Goal: Book appointment/travel/reservation

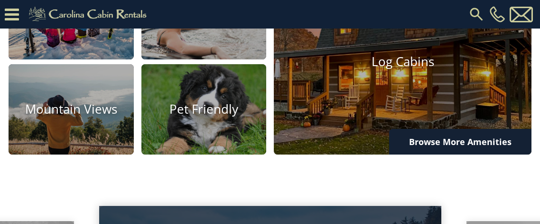
scroll to position [631, 0]
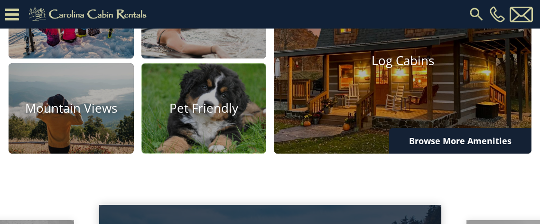
click at [185, 154] on img at bounding box center [203, 108] width 125 height 91
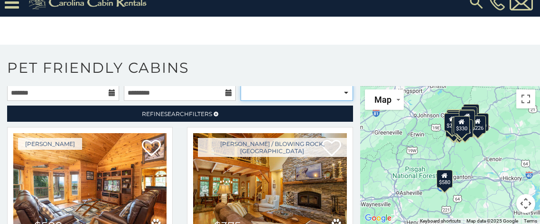
click at [339, 89] on select "**********" at bounding box center [297, 92] width 112 height 16
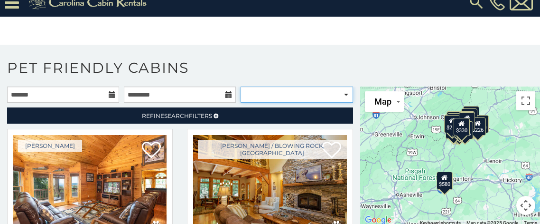
select select "*********"
click at [241, 86] on select "**********" at bounding box center [297, 94] width 112 height 16
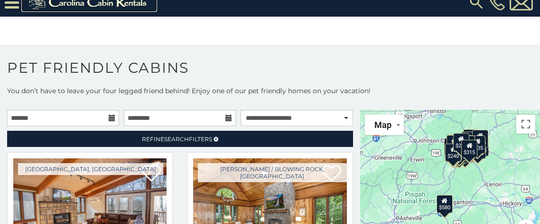
click at [102, 3] on img at bounding box center [89, 2] width 131 height 19
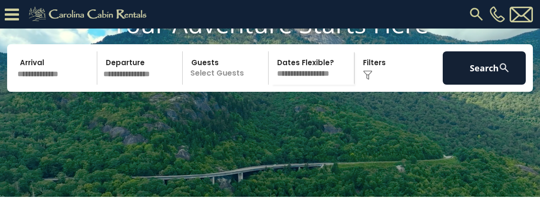
scroll to position [75, 0]
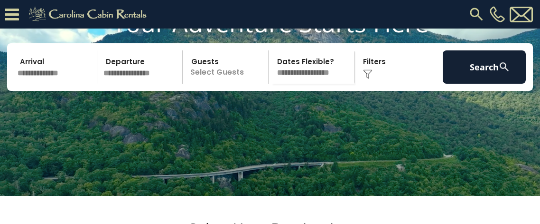
click at [365, 79] on img at bounding box center [367, 73] width 9 height 9
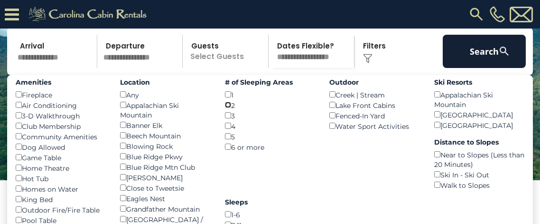
scroll to position [88, 0]
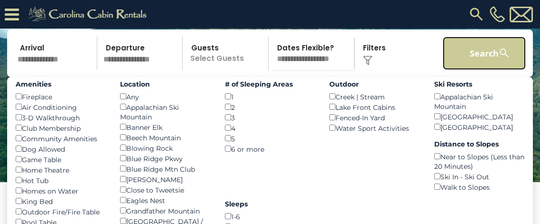
click at [488, 70] on button "Search" at bounding box center [484, 53] width 83 height 33
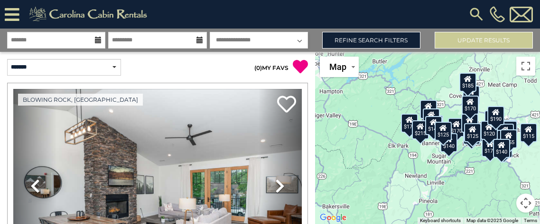
click at [281, 38] on select "**********" at bounding box center [259, 40] width 98 height 17
click at [282, 38] on select "**********" at bounding box center [259, 40] width 98 height 17
click at [112, 65] on select "**********" at bounding box center [64, 67] width 114 height 17
select select "*********"
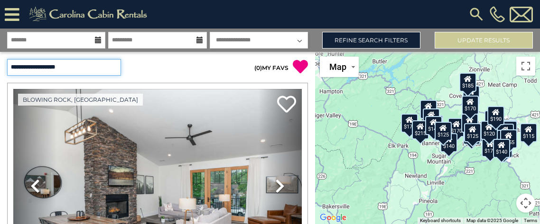
click at [7, 59] on select "**********" at bounding box center [64, 67] width 114 height 17
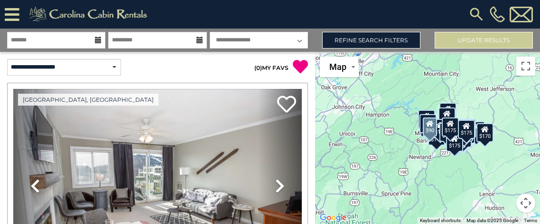
click at [311, 186] on div "Beech Mountain, NC Previous $90" at bounding box center [158, 218] width 308 height 271
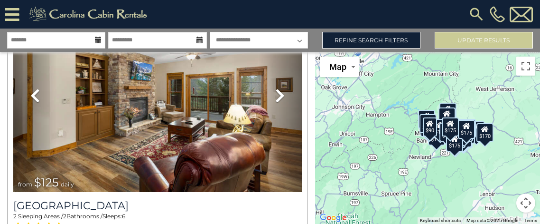
scroll to position [647, 0]
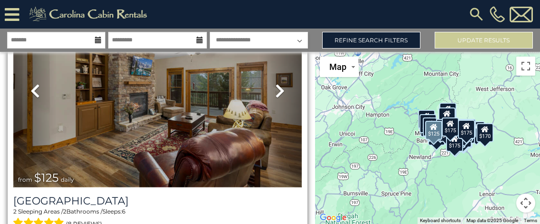
click at [212, 135] on img at bounding box center [157, 90] width 289 height 193
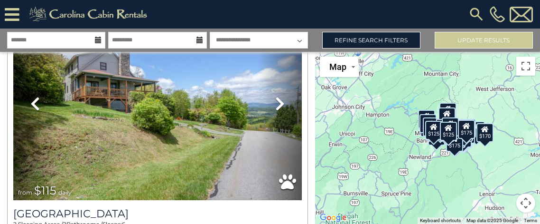
scroll to position [1166, 0]
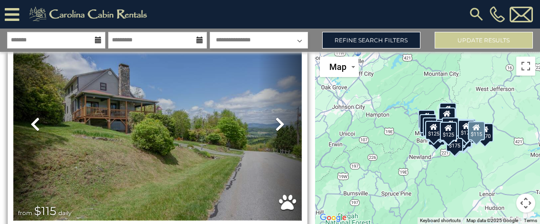
click at [207, 128] on img at bounding box center [157, 123] width 289 height 193
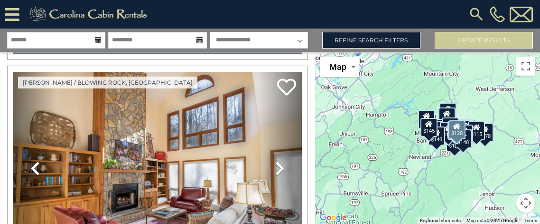
scroll to position [0, 0]
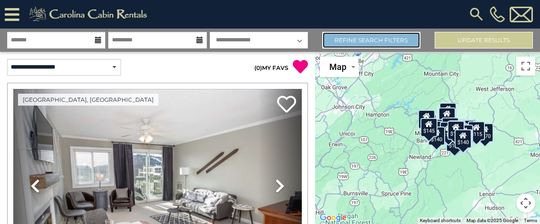
click at [366, 41] on link "Refine Search Filters" at bounding box center [371, 40] width 98 height 17
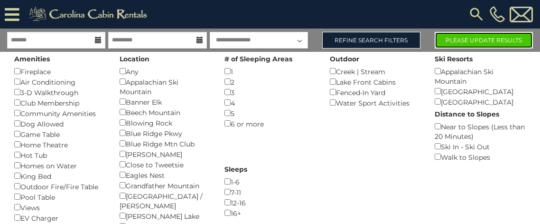
click at [469, 39] on button "Please Update Results" at bounding box center [484, 40] width 98 height 17
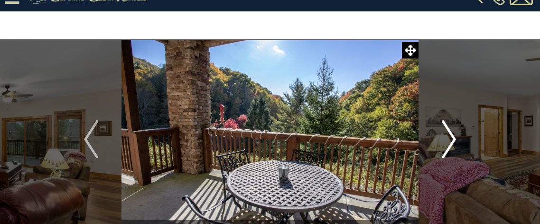
scroll to position [16, 0]
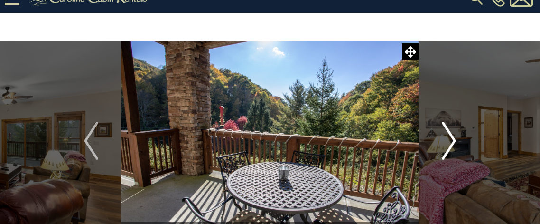
click at [452, 141] on img "Next" at bounding box center [449, 141] width 14 height 38
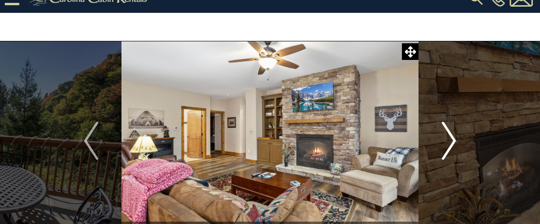
click at [452, 141] on img "Next" at bounding box center [449, 141] width 14 height 38
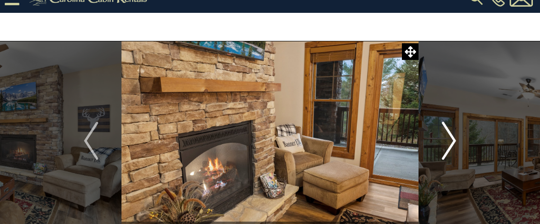
click at [452, 141] on img "Next" at bounding box center [449, 141] width 14 height 38
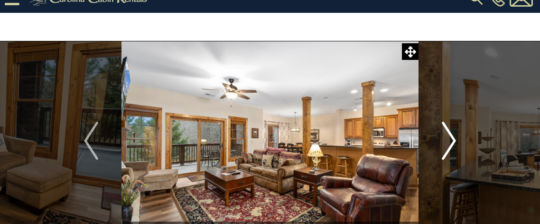
click at [452, 141] on img "Next" at bounding box center [449, 141] width 14 height 38
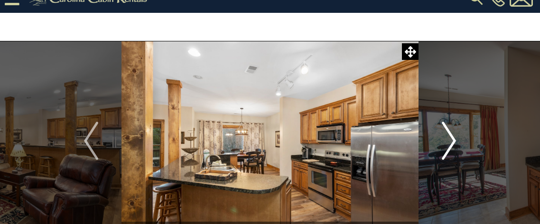
click at [452, 141] on img "Next" at bounding box center [449, 141] width 14 height 38
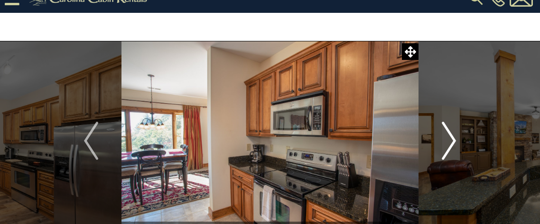
click at [452, 141] on img "Next" at bounding box center [449, 141] width 14 height 38
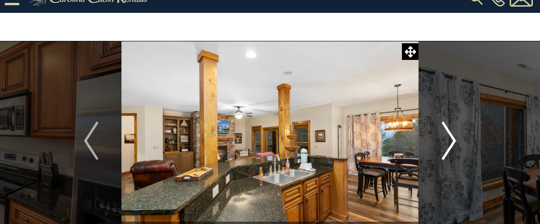
click at [452, 141] on img "Next" at bounding box center [449, 141] width 14 height 38
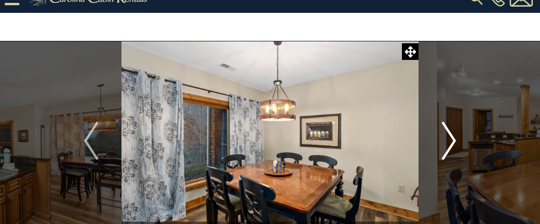
click at [452, 141] on img "Next" at bounding box center [449, 141] width 14 height 38
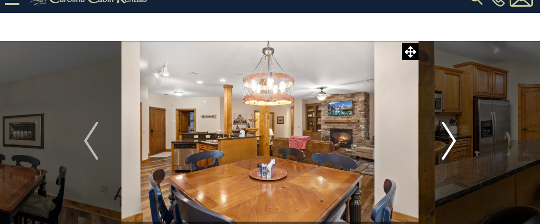
click at [452, 141] on img "Next" at bounding box center [449, 141] width 14 height 38
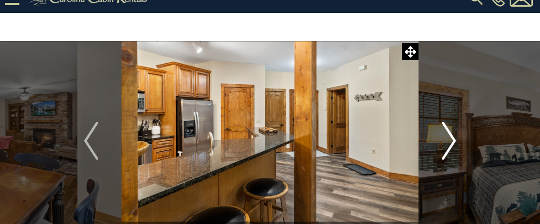
click at [452, 141] on img "Next" at bounding box center [449, 141] width 14 height 38
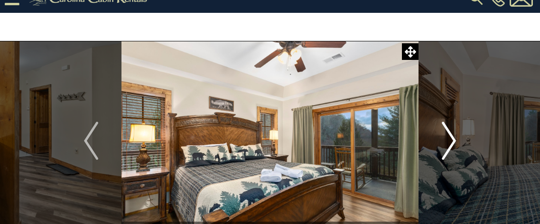
click at [452, 141] on img "Next" at bounding box center [449, 141] width 14 height 38
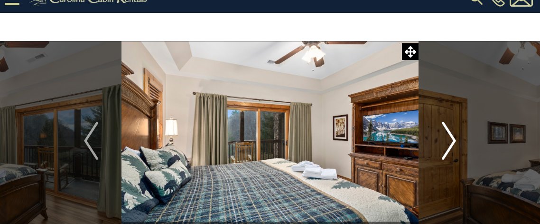
click at [452, 141] on img "Next" at bounding box center [449, 141] width 14 height 38
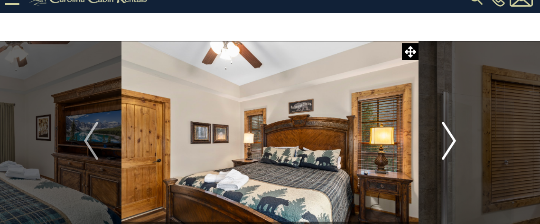
click at [452, 141] on img "Next" at bounding box center [449, 141] width 14 height 38
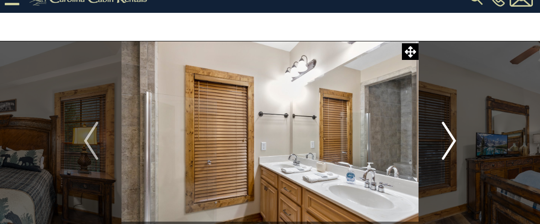
click at [452, 141] on img "Next" at bounding box center [449, 141] width 14 height 38
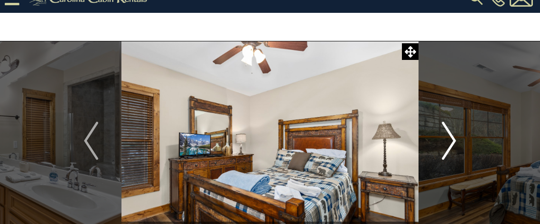
click at [452, 141] on img "Next" at bounding box center [449, 141] width 14 height 38
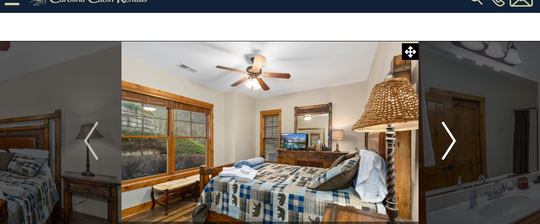
click at [452, 141] on img "Next" at bounding box center [449, 141] width 14 height 38
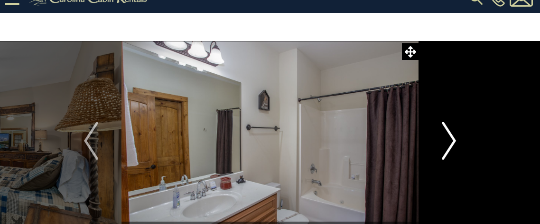
click at [452, 141] on img "Next" at bounding box center [449, 141] width 14 height 38
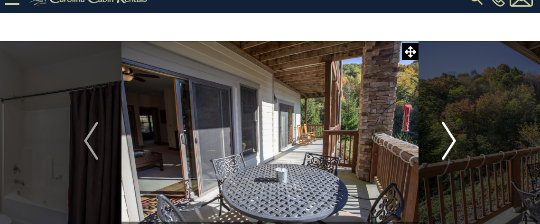
click at [452, 141] on img "Next" at bounding box center [449, 141] width 14 height 38
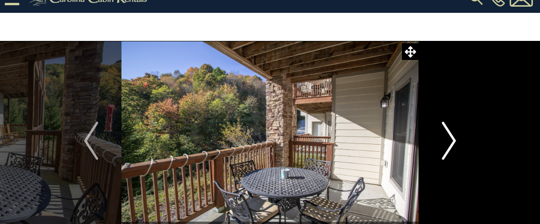
click at [452, 141] on img "Next" at bounding box center [449, 141] width 14 height 38
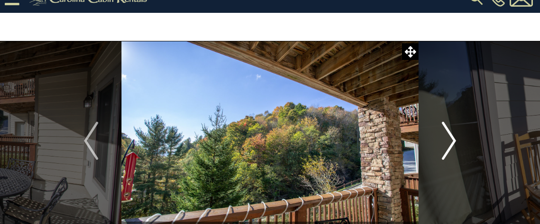
click at [452, 141] on img "Next" at bounding box center [449, 141] width 14 height 38
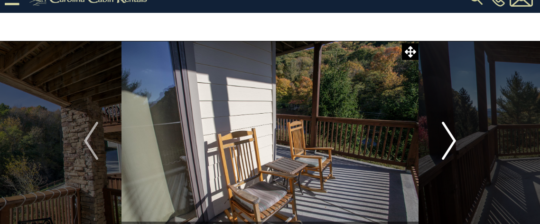
click at [452, 141] on img "Next" at bounding box center [449, 141] width 14 height 38
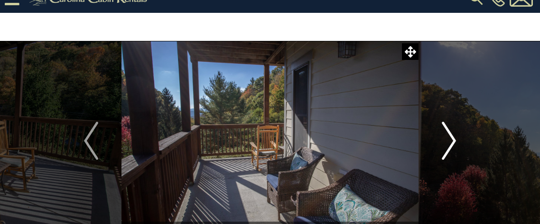
click at [452, 141] on img "Next" at bounding box center [449, 141] width 14 height 38
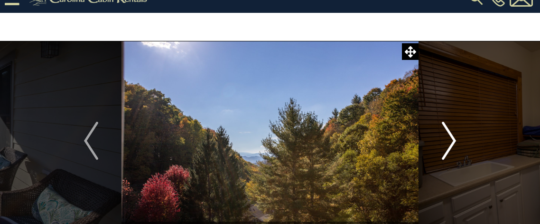
click at [452, 141] on img "Next" at bounding box center [449, 141] width 14 height 38
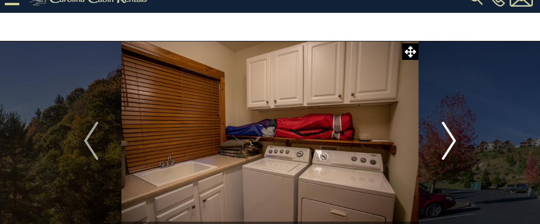
click at [452, 141] on img "Next" at bounding box center [449, 141] width 14 height 38
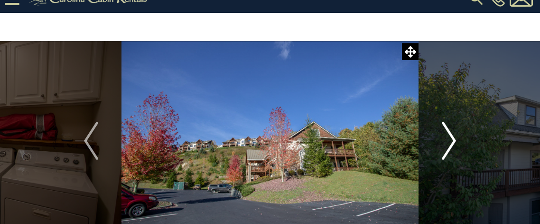
click at [452, 141] on img "Next" at bounding box center [449, 141] width 14 height 38
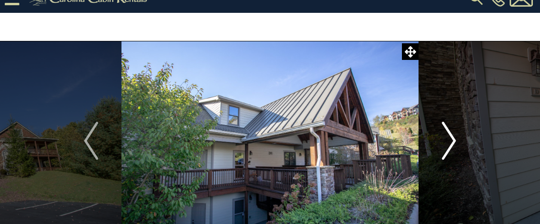
click at [452, 141] on img "Next" at bounding box center [449, 141] width 14 height 38
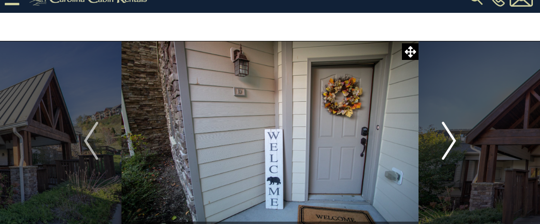
click at [452, 141] on img "Next" at bounding box center [449, 141] width 14 height 38
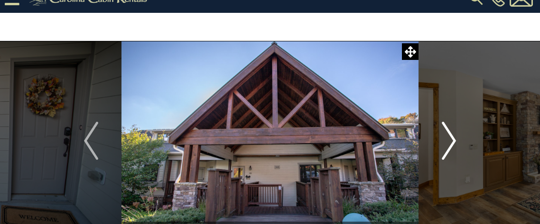
click at [452, 141] on img "Next" at bounding box center [449, 141] width 14 height 38
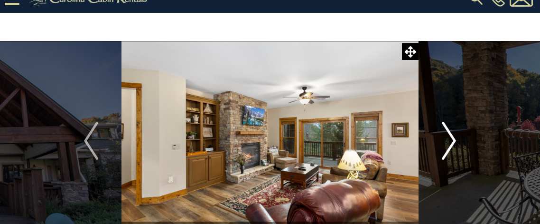
click at [452, 141] on img "Next" at bounding box center [449, 141] width 14 height 38
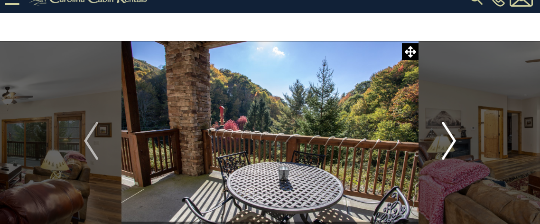
click at [452, 141] on img "Next" at bounding box center [449, 141] width 14 height 38
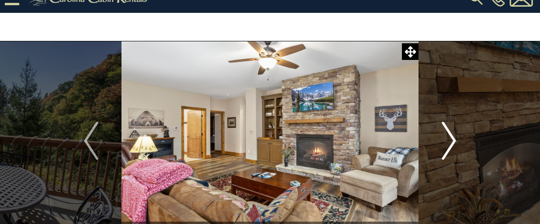
scroll to position [0, 0]
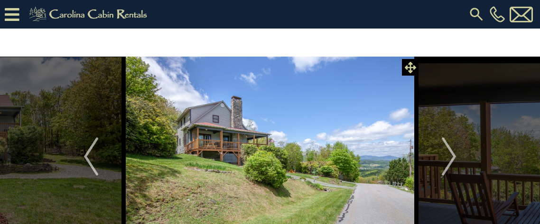
click at [410, 70] on icon at bounding box center [410, 67] width 11 height 11
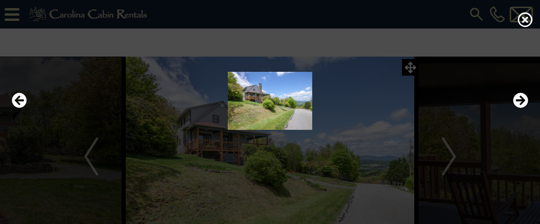
click at [452, 153] on div at bounding box center [270, 101] width 526 height 134
click at [410, 68] on div at bounding box center [270, 101] width 526 height 134
click at [527, 19] on icon at bounding box center [525, 19] width 15 height 15
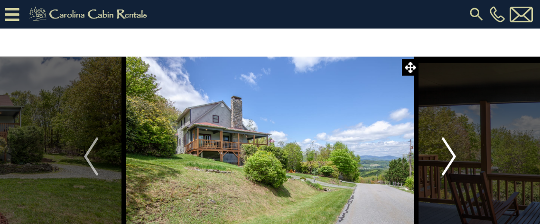
click at [447, 155] on img "Next" at bounding box center [449, 156] width 14 height 38
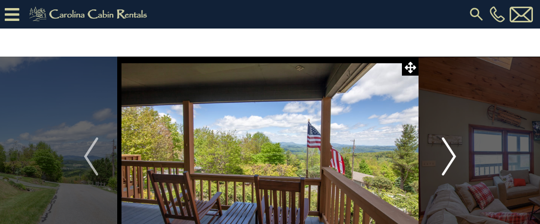
click at [447, 155] on img "Next" at bounding box center [449, 156] width 14 height 38
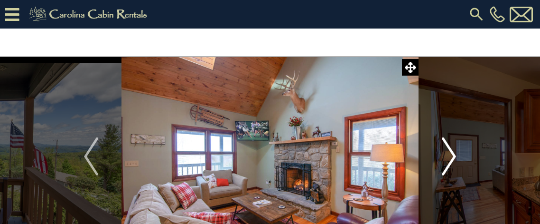
click at [447, 155] on img "Next" at bounding box center [449, 156] width 14 height 38
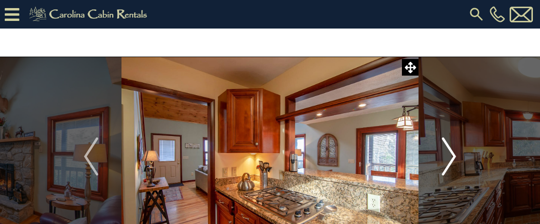
click at [447, 155] on img "Next" at bounding box center [449, 156] width 14 height 38
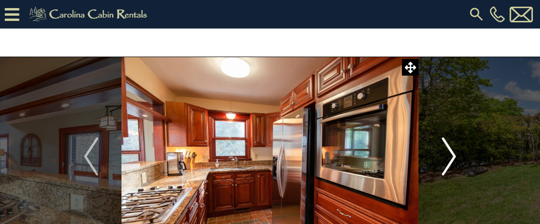
click at [447, 155] on img "Next" at bounding box center [449, 156] width 14 height 38
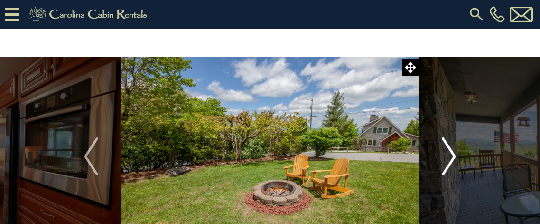
click at [447, 155] on img "Next" at bounding box center [449, 156] width 14 height 38
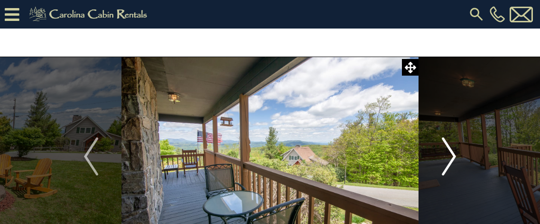
click at [447, 155] on img "Next" at bounding box center [449, 156] width 14 height 38
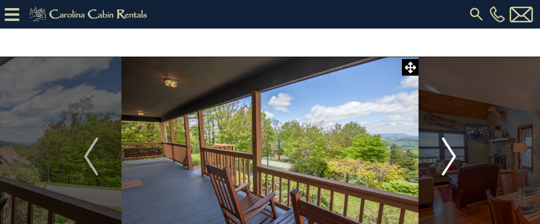
click at [447, 155] on img "Next" at bounding box center [449, 156] width 14 height 38
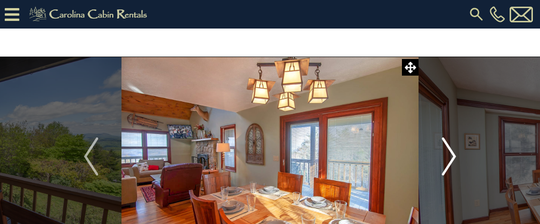
click at [447, 155] on img "Next" at bounding box center [449, 156] width 14 height 38
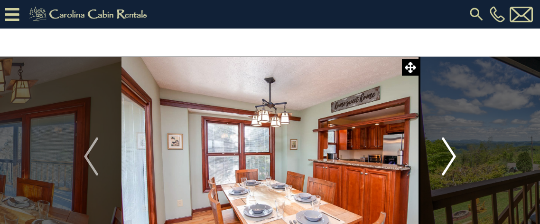
click at [447, 155] on img "Next" at bounding box center [449, 156] width 14 height 38
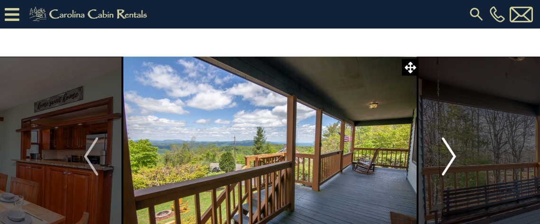
click at [447, 155] on img "Next" at bounding box center [449, 156] width 14 height 38
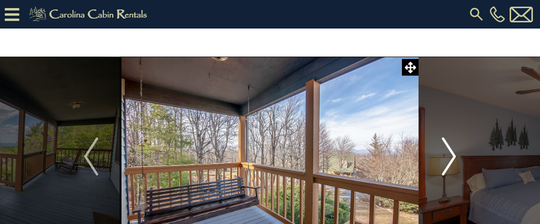
click at [447, 155] on img "Next" at bounding box center [449, 156] width 14 height 38
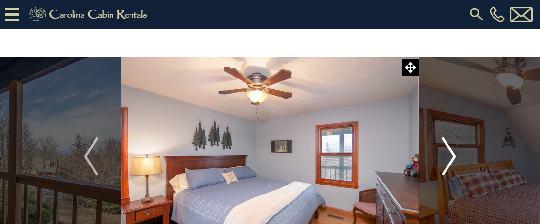
click at [447, 155] on img "Next" at bounding box center [449, 156] width 14 height 38
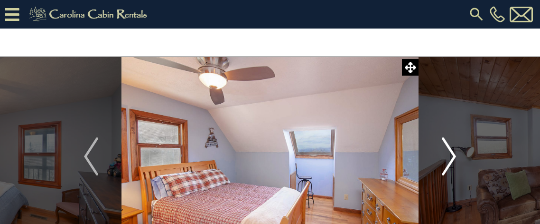
click at [447, 155] on img "Next" at bounding box center [449, 156] width 14 height 38
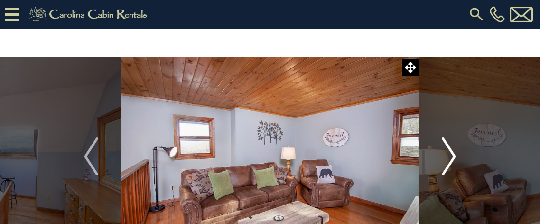
click at [447, 155] on img "Next" at bounding box center [449, 156] width 14 height 38
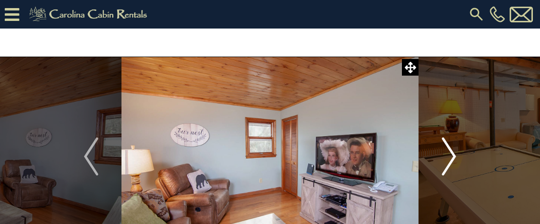
click at [447, 155] on img "Next" at bounding box center [449, 156] width 14 height 38
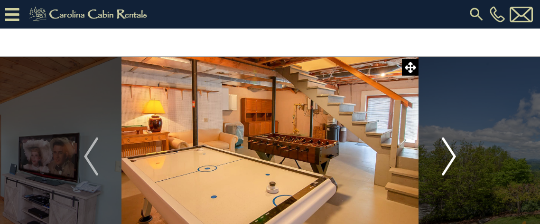
click at [447, 155] on img "Next" at bounding box center [449, 156] width 14 height 38
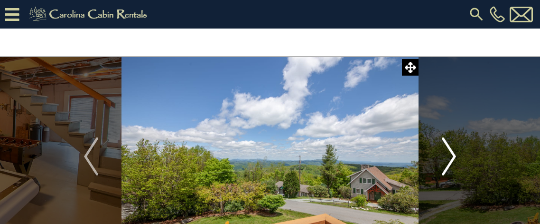
click at [447, 155] on img "Next" at bounding box center [449, 156] width 14 height 38
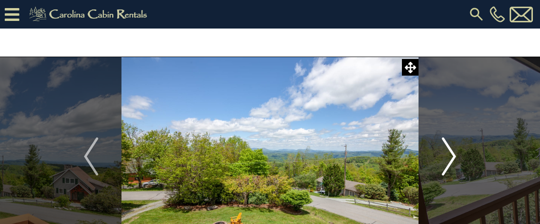
click at [447, 155] on img "Next" at bounding box center [449, 156] width 14 height 38
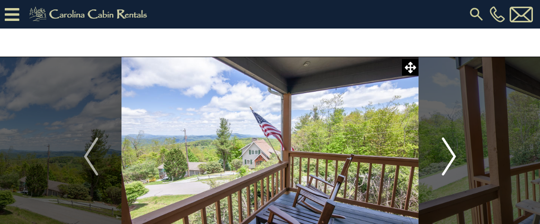
click at [447, 155] on img "Next" at bounding box center [449, 156] width 14 height 38
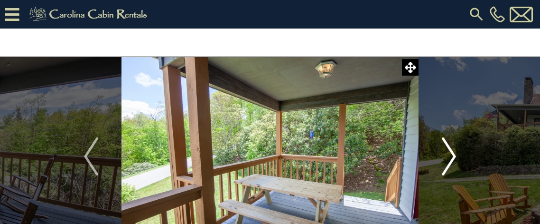
click at [447, 155] on img "Next" at bounding box center [449, 156] width 14 height 38
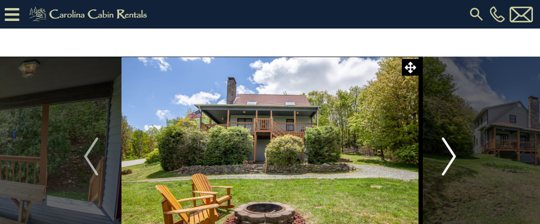
click at [447, 155] on img "Next" at bounding box center [449, 156] width 14 height 38
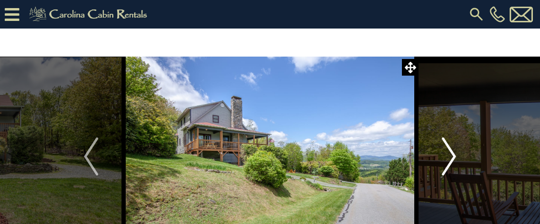
click at [447, 155] on img "Next" at bounding box center [449, 156] width 14 height 38
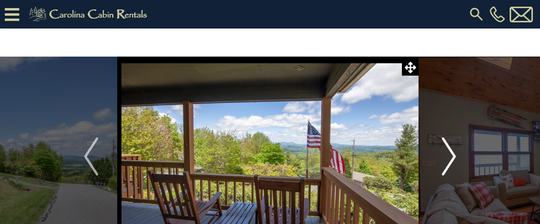
click at [447, 155] on img "Next" at bounding box center [449, 156] width 14 height 38
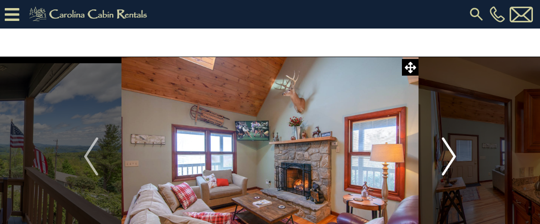
click at [447, 155] on img "Next" at bounding box center [449, 156] width 14 height 38
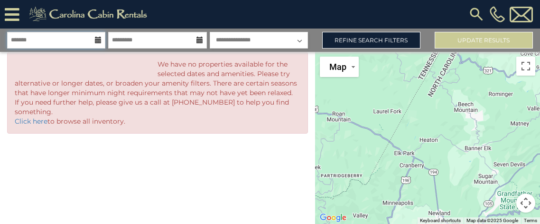
click at [98, 44] on input "text" at bounding box center [56, 40] width 98 height 17
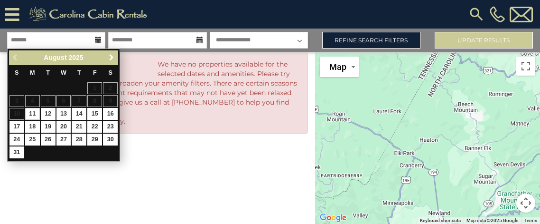
click at [112, 58] on span "Next" at bounding box center [112, 58] width 8 height 8
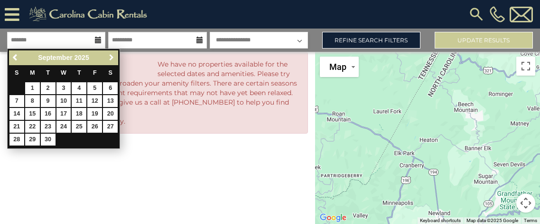
click at [112, 58] on span "Next" at bounding box center [112, 58] width 8 height 8
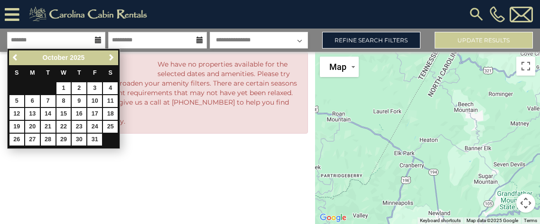
click at [14, 64] on div "Previous Next [DATE]" at bounding box center [63, 57] width 109 height 15
click at [108, 89] on link "4" at bounding box center [110, 88] width 15 height 12
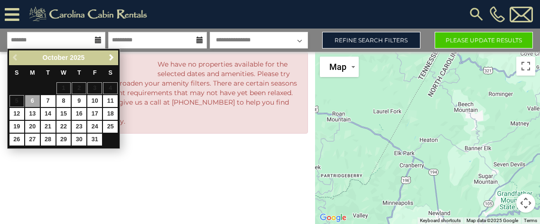
type input "*******"
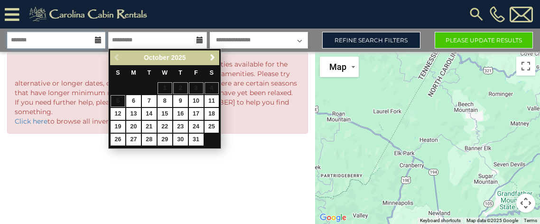
click at [64, 38] on input "*******" at bounding box center [56, 40] width 98 height 17
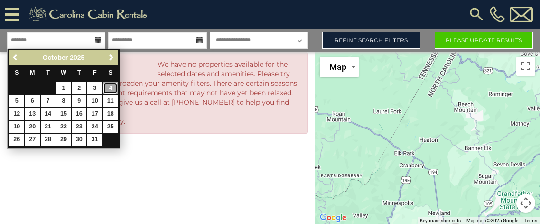
click at [111, 88] on link "4" at bounding box center [110, 88] width 15 height 12
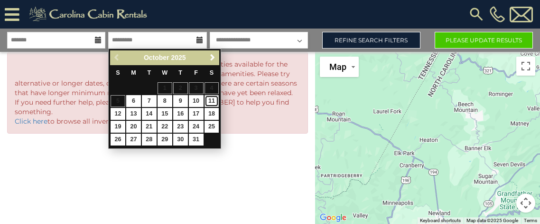
click at [211, 102] on link "11" at bounding box center [212, 101] width 15 height 12
type input "********"
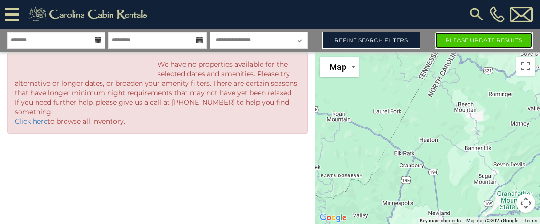
click at [488, 42] on button "Please Update Results" at bounding box center [484, 40] width 98 height 17
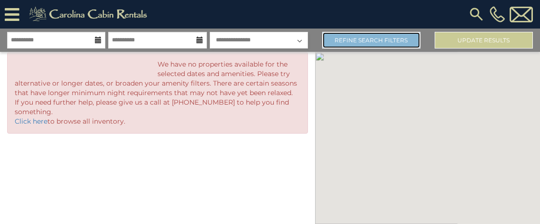
click at [375, 41] on link "Refine Search Filters" at bounding box center [371, 40] width 98 height 17
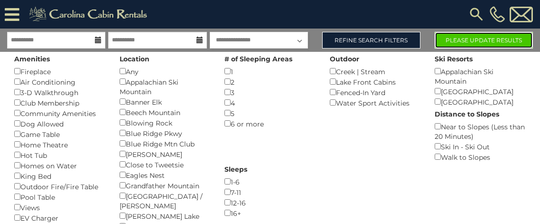
click at [479, 41] on button "Please Update Results" at bounding box center [484, 40] width 98 height 17
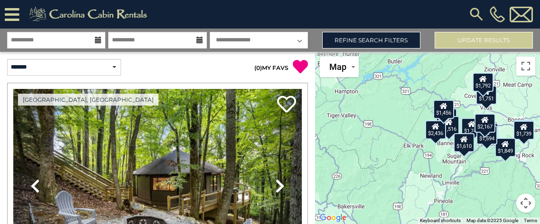
click at [299, 38] on select "**********" at bounding box center [259, 40] width 98 height 17
select select "*"
click at [210, 32] on select "**********" at bounding box center [259, 40] width 98 height 17
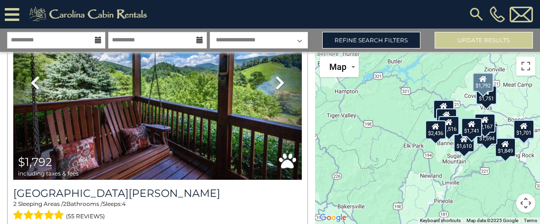
scroll to position [2037, 0]
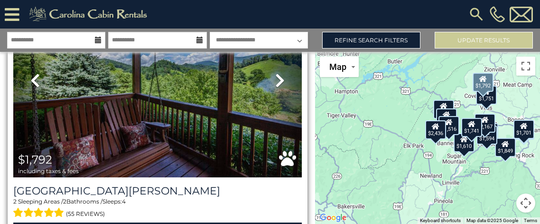
click at [259, 107] on link "Next" at bounding box center [280, 80] width 43 height 193
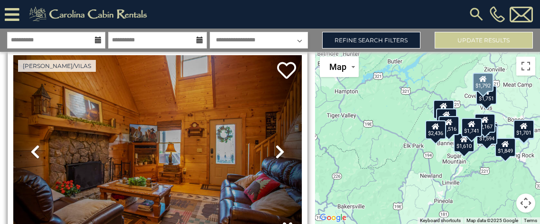
scroll to position [1967, 0]
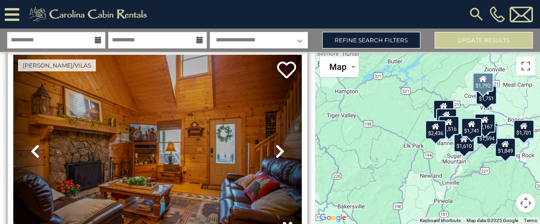
click at [259, 107] on link "Next" at bounding box center [280, 151] width 43 height 193
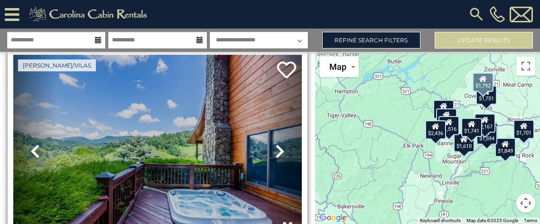
click at [28, 150] on link "Previous" at bounding box center [34, 151] width 43 height 193
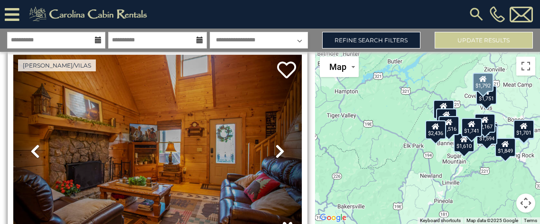
click at [28, 150] on link "Previous" at bounding box center [34, 151] width 43 height 193
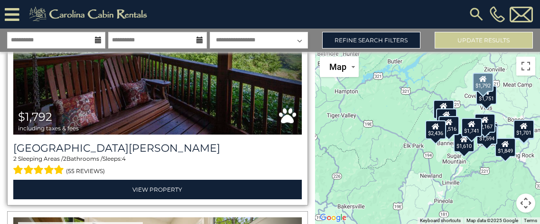
scroll to position [2083, 0]
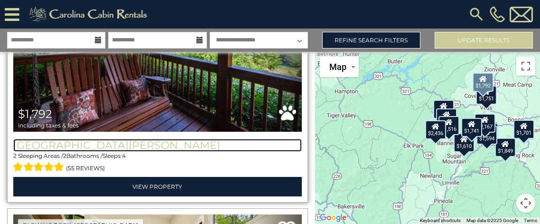
click at [114, 144] on h3 "[GEOGRAPHIC_DATA][PERSON_NAME]" at bounding box center [157, 145] width 289 height 13
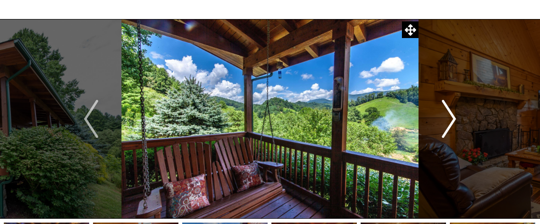
click at [452, 116] on img "Next" at bounding box center [449, 119] width 14 height 38
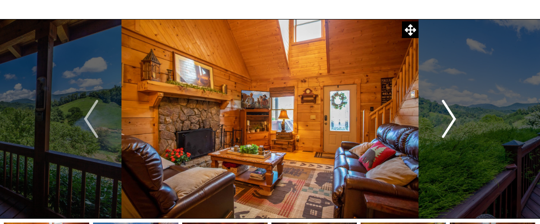
click at [452, 116] on img "Next" at bounding box center [449, 119] width 14 height 38
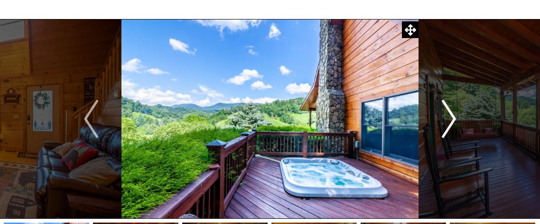
click at [452, 116] on img "Next" at bounding box center [449, 119] width 14 height 38
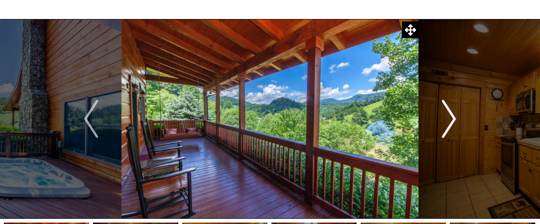
click at [452, 116] on img "Next" at bounding box center [449, 119] width 14 height 38
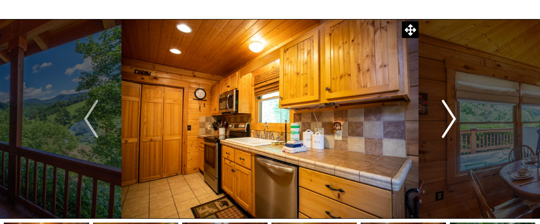
click at [452, 116] on img "Next" at bounding box center [449, 119] width 14 height 38
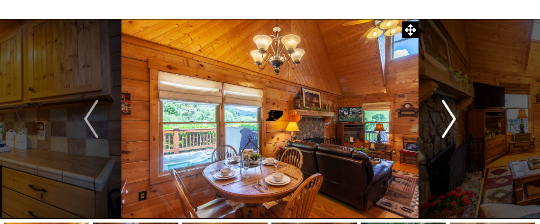
click at [452, 116] on img "Next" at bounding box center [449, 119] width 14 height 38
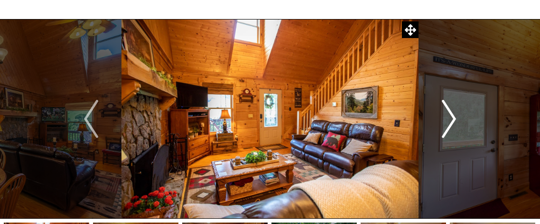
click at [452, 116] on img "Next" at bounding box center [449, 119] width 14 height 38
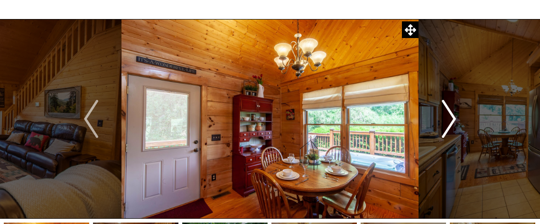
click at [452, 116] on img "Next" at bounding box center [449, 119] width 14 height 38
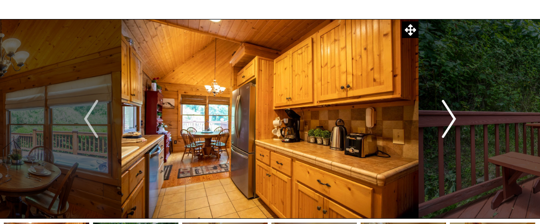
click at [452, 116] on img "Next" at bounding box center [449, 119] width 14 height 38
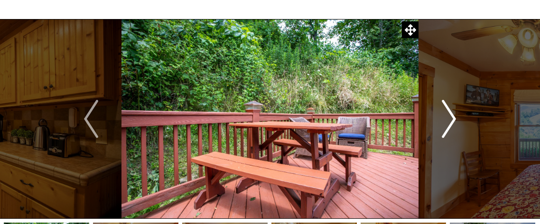
click at [452, 116] on img "Next" at bounding box center [449, 119] width 14 height 38
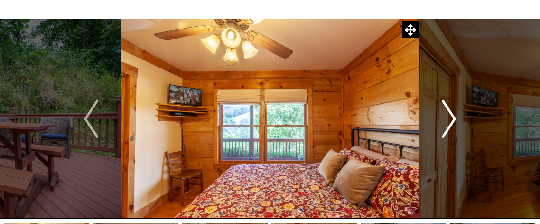
click at [452, 116] on img "Next" at bounding box center [449, 119] width 14 height 38
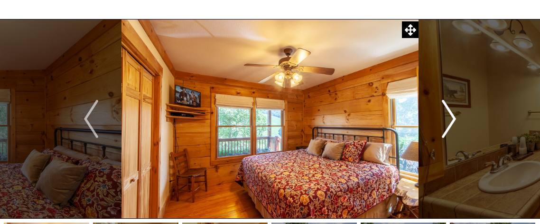
click at [452, 116] on img "Next" at bounding box center [449, 119] width 14 height 38
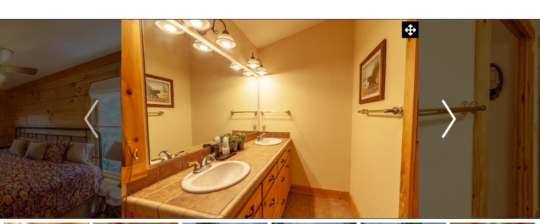
click at [452, 116] on img "Next" at bounding box center [449, 119] width 14 height 38
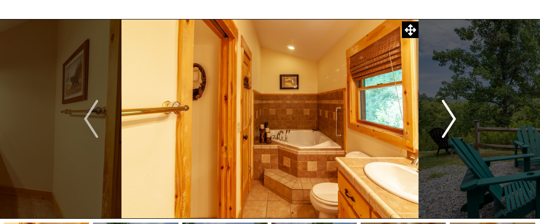
click at [452, 116] on img "Next" at bounding box center [449, 119] width 14 height 38
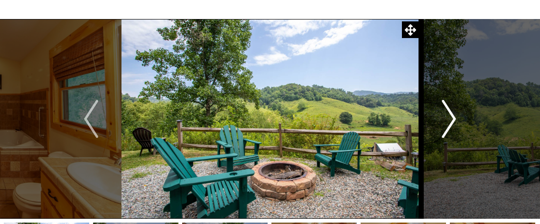
click at [452, 116] on img "Next" at bounding box center [449, 119] width 14 height 38
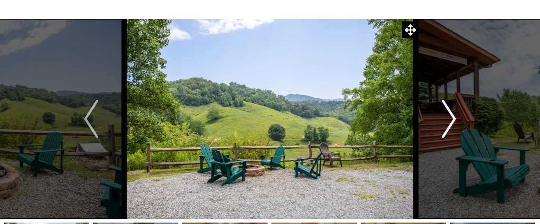
click at [452, 116] on img "Next" at bounding box center [449, 119] width 14 height 38
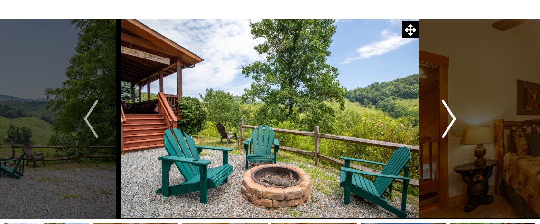
click at [452, 116] on img "Next" at bounding box center [449, 119] width 14 height 38
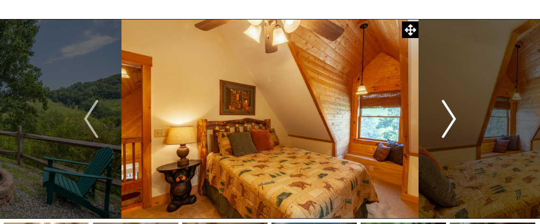
click at [452, 116] on img "Next" at bounding box center [449, 119] width 14 height 38
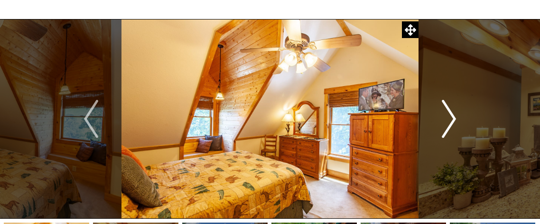
click at [452, 116] on img "Next" at bounding box center [449, 119] width 14 height 38
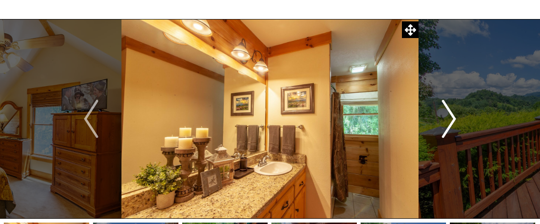
click at [452, 116] on img "Next" at bounding box center [449, 119] width 14 height 38
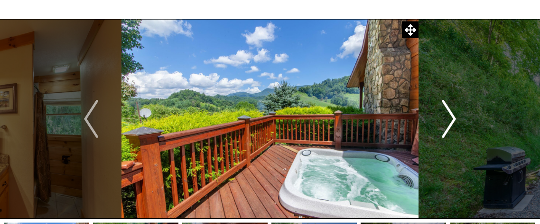
click at [452, 116] on img "Next" at bounding box center [449, 119] width 14 height 38
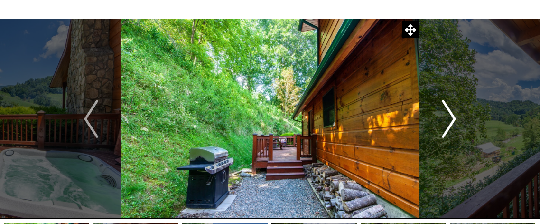
click at [452, 116] on img "Next" at bounding box center [449, 119] width 14 height 38
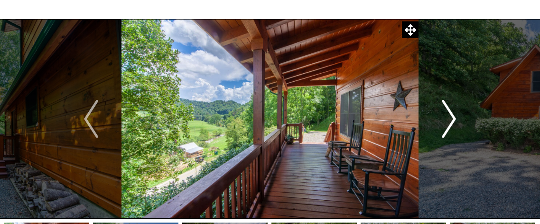
click at [452, 116] on img "Next" at bounding box center [449, 119] width 14 height 38
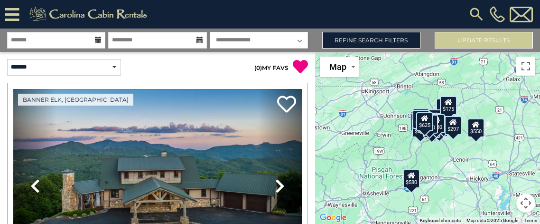
click at [471, 13] on img at bounding box center [476, 14] width 17 height 17
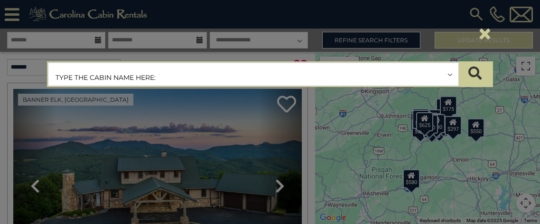
click at [254, 72] on input "text" at bounding box center [253, 75] width 410 height 24
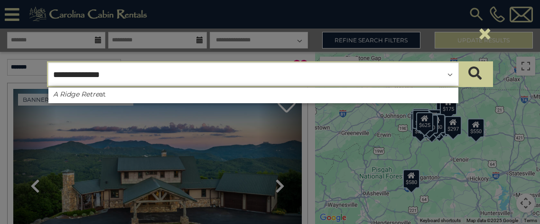
type input "**********"
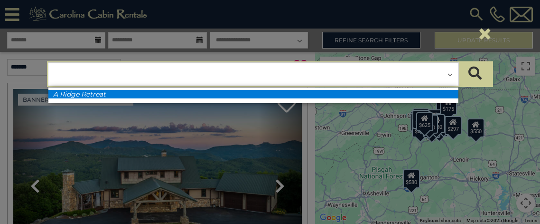
click at [86, 94] on em "A Ridge Retreat" at bounding box center [79, 94] width 53 height 9
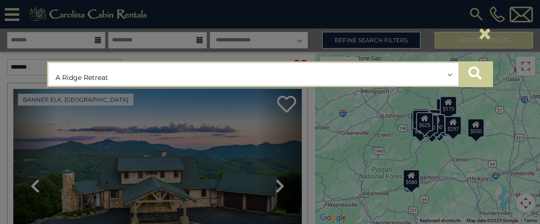
click at [471, 77] on icon "submit" at bounding box center [475, 72] width 13 height 13
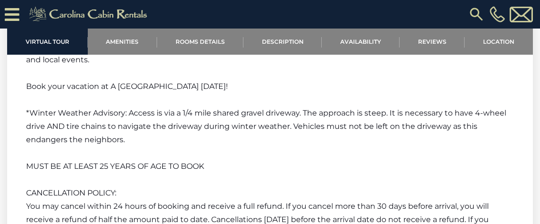
scroll to position [1765, 0]
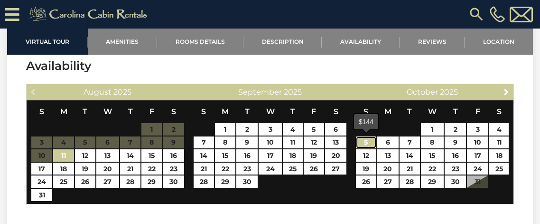
click at [364, 142] on link "5" at bounding box center [366, 142] width 20 height 12
type input "**********"
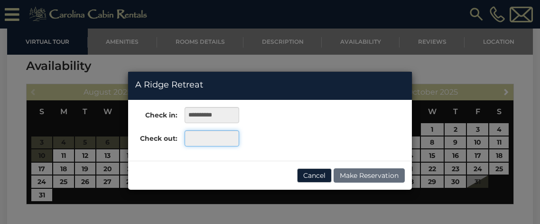
click at [219, 138] on input "text" at bounding box center [212, 138] width 55 height 16
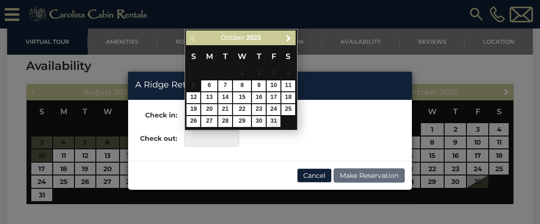
click at [289, 139] on div "**********" at bounding box center [270, 130] width 284 height 47
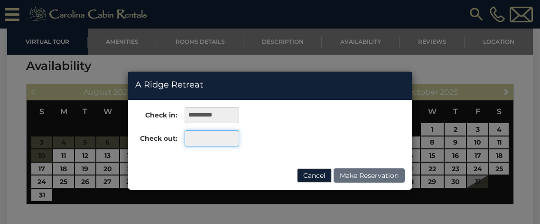
click at [212, 135] on input "text" at bounding box center [212, 138] width 55 height 16
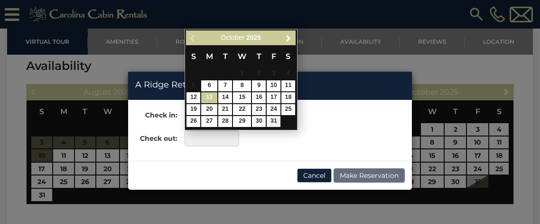
click at [211, 96] on link "13" at bounding box center [209, 97] width 16 height 11
type input "**********"
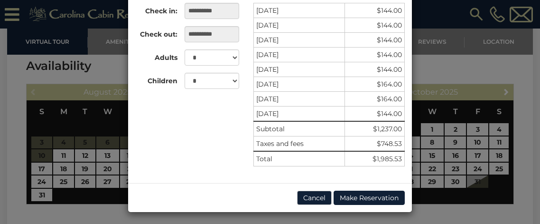
scroll to position [0, 0]
